Goal: Information Seeking & Learning: Learn about a topic

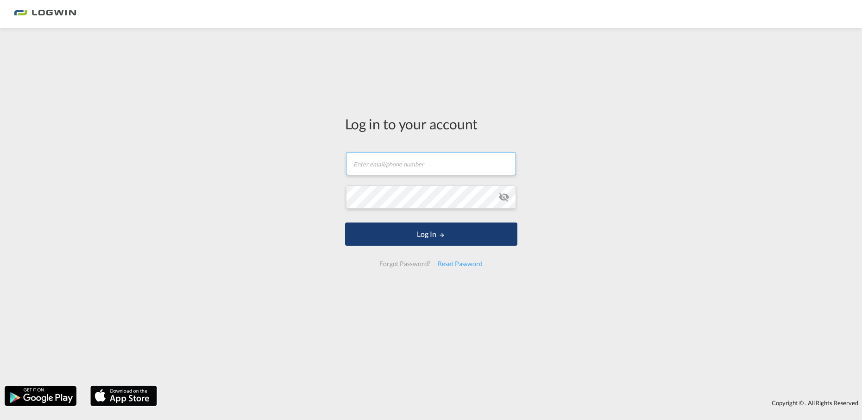
type input "[EMAIL_ADDRESS][PERSON_NAME][DOMAIN_NAME]"
click at [418, 233] on button "Log In" at bounding box center [431, 233] width 172 height 23
